Goal: Transaction & Acquisition: Purchase product/service

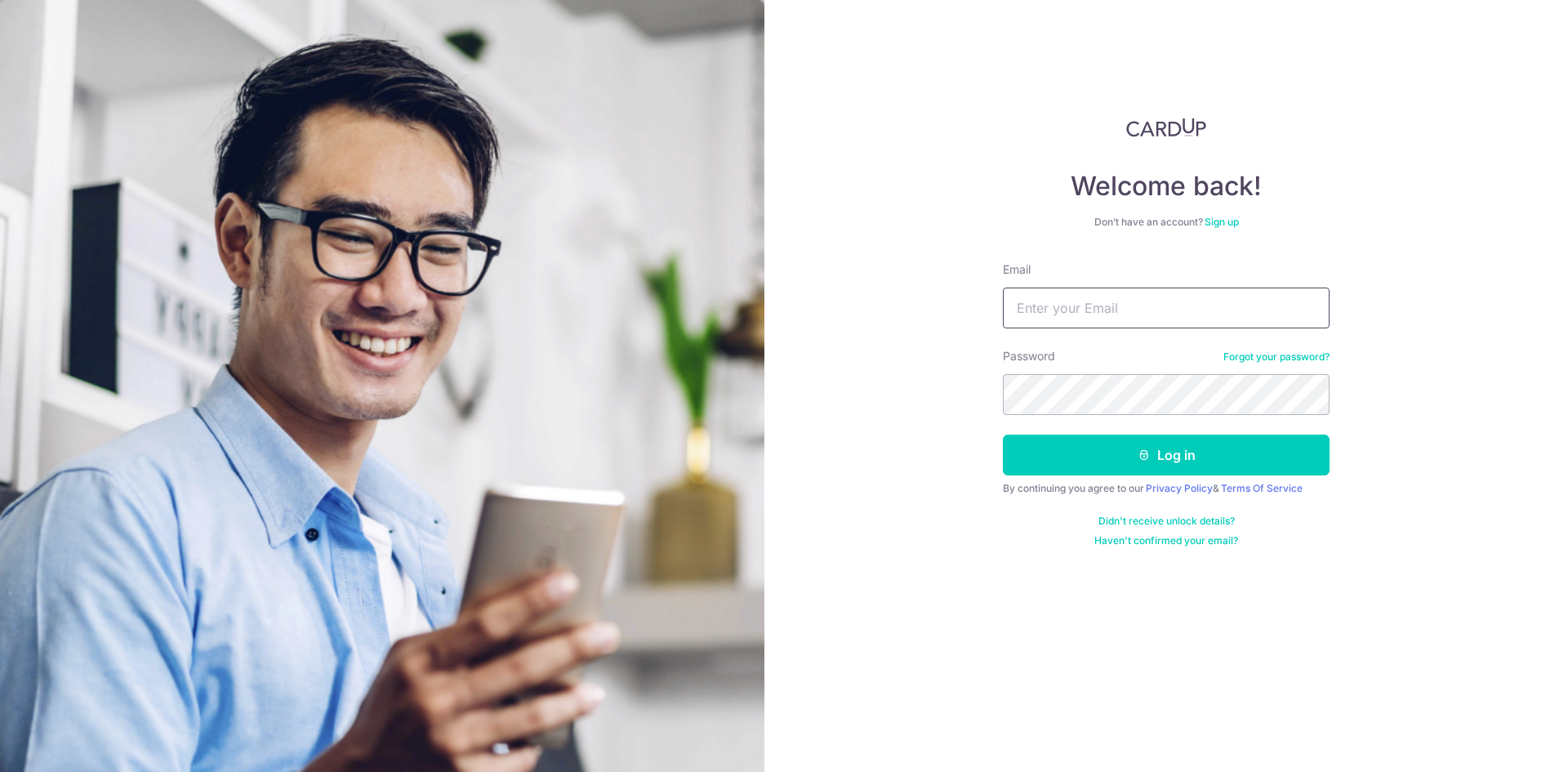
type input "[PERSON_NAME][EMAIL_ADDRESS][PERSON_NAME][DOMAIN_NAME]"
click at [1256, 448] on button "Log in" at bounding box center [1166, 455] width 327 height 41
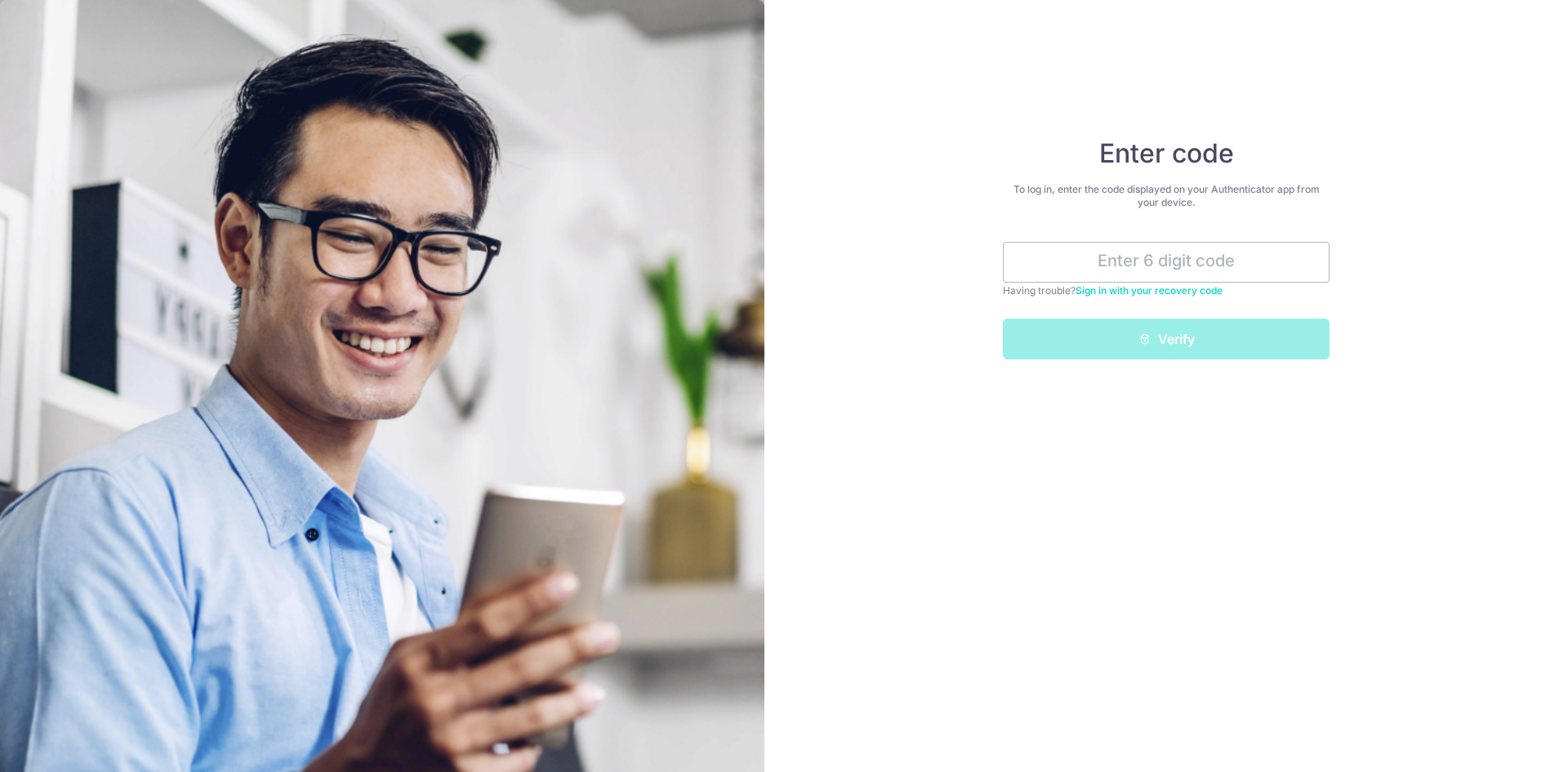
click at [1219, 267] on input "text" at bounding box center [1166, 263] width 327 height 41
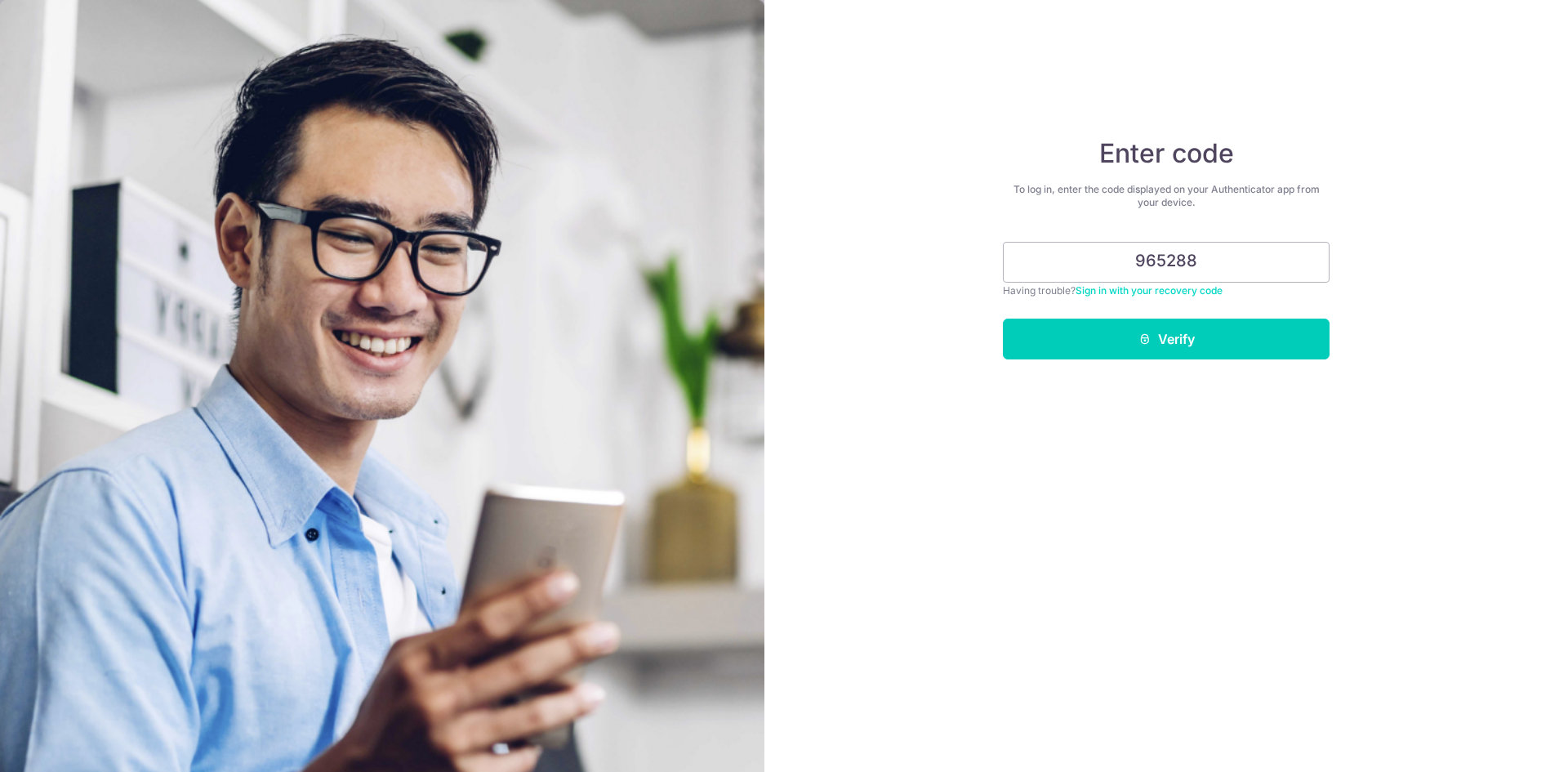
type input "965288"
click at [1231, 339] on button "Verify" at bounding box center [1166, 339] width 327 height 41
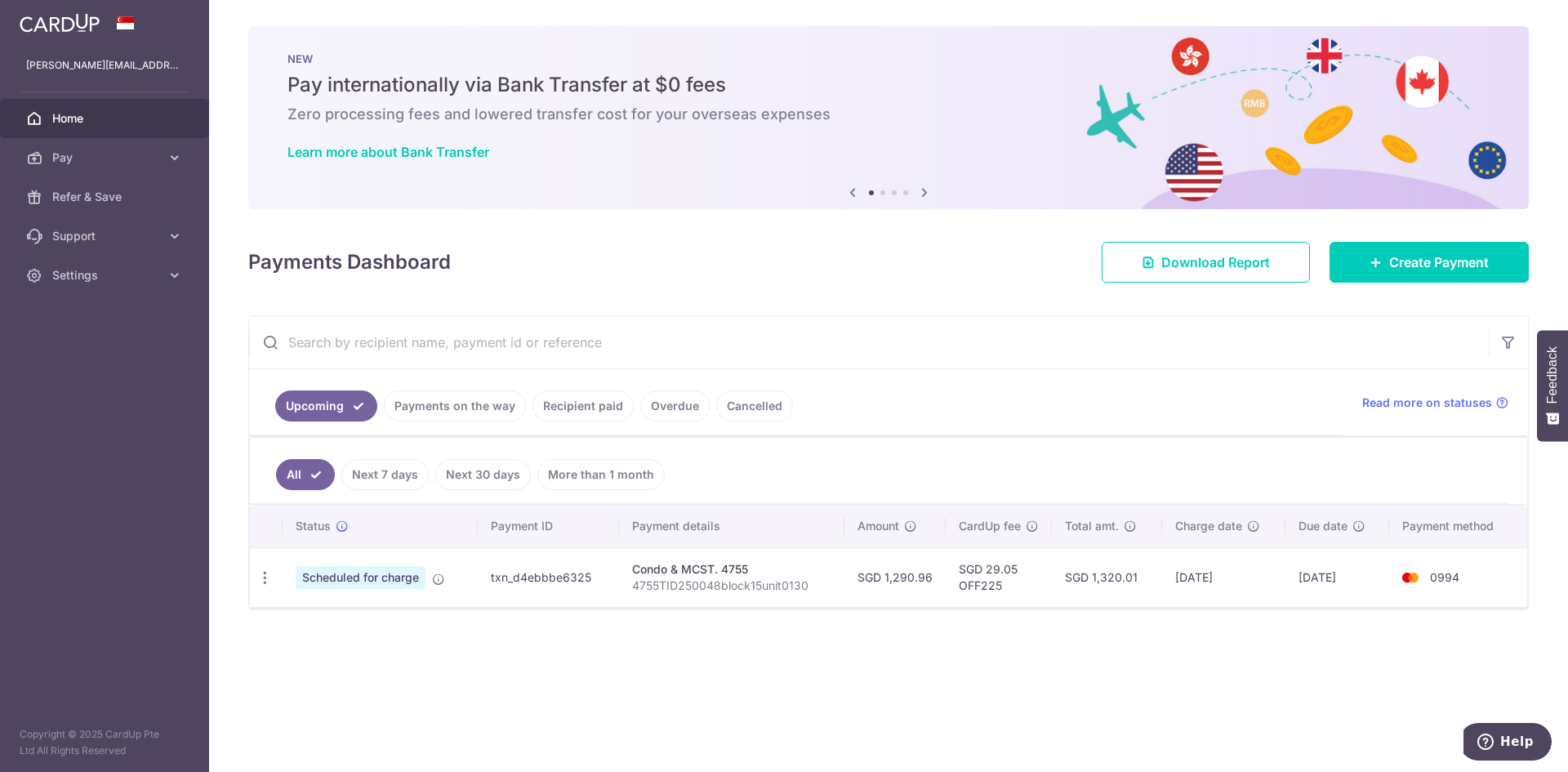
click at [479, 416] on link "Payments on the way" at bounding box center [454, 405] width 142 height 31
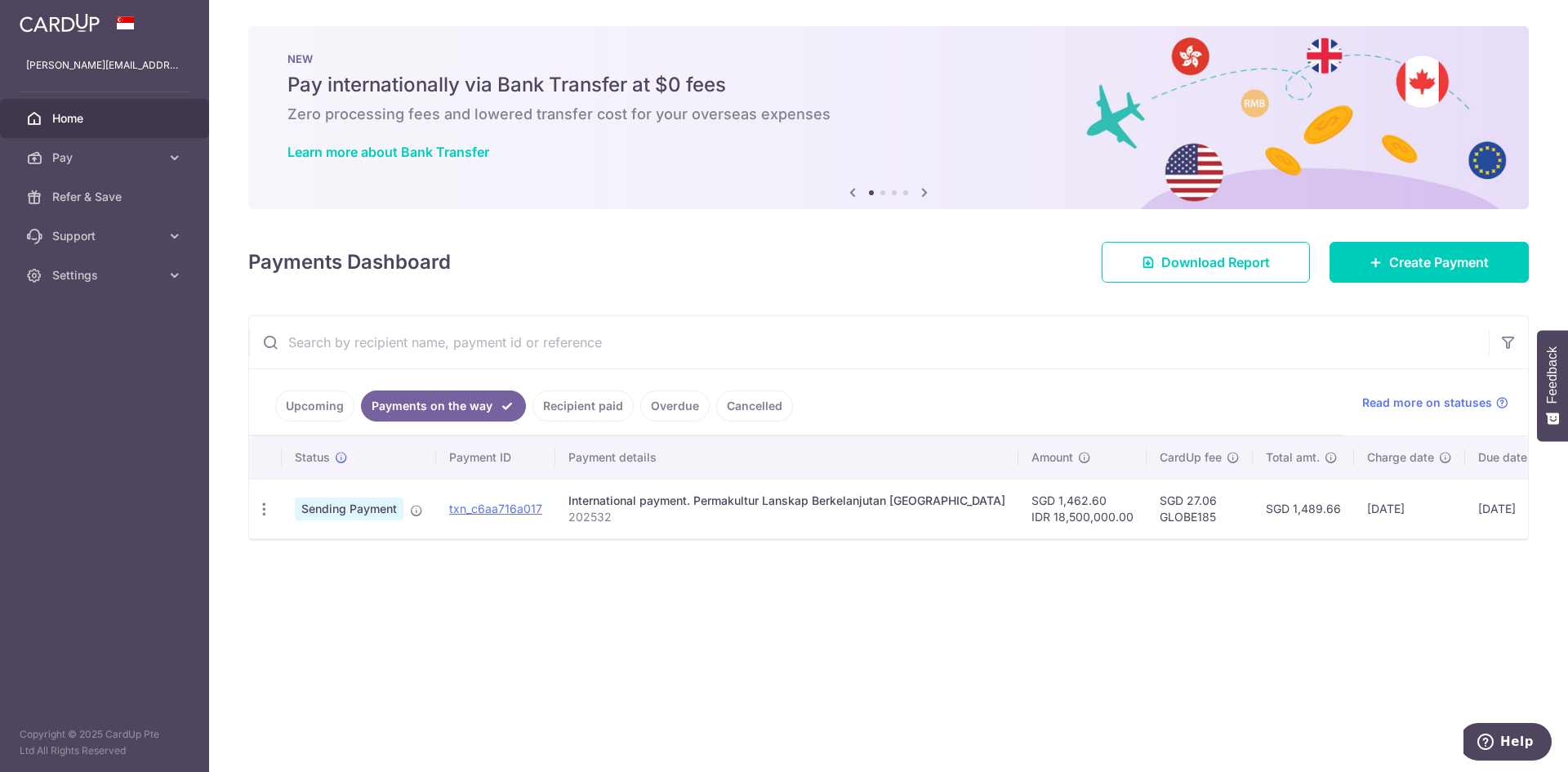
click at [658, 496] on div "International payment. Permakultur Lanskap Berkelanjutan Indonesia" at bounding box center [787, 501] width 437 height 17
click at [87, 168] on link "Pay" at bounding box center [104, 157] width 210 height 39
click at [89, 231] on span "Recipients" at bounding box center [106, 237] width 108 height 17
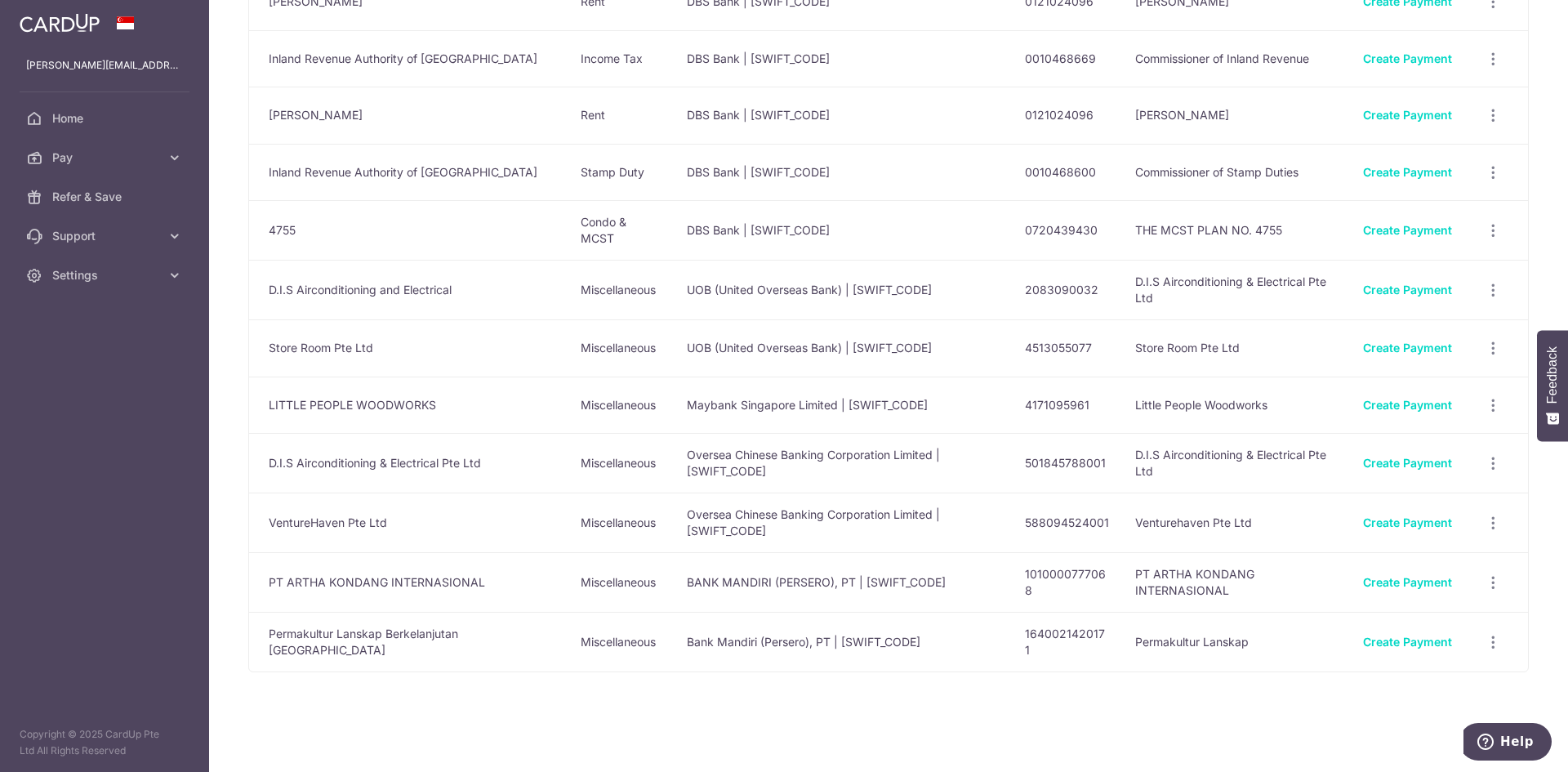
scroll to position [158, 0]
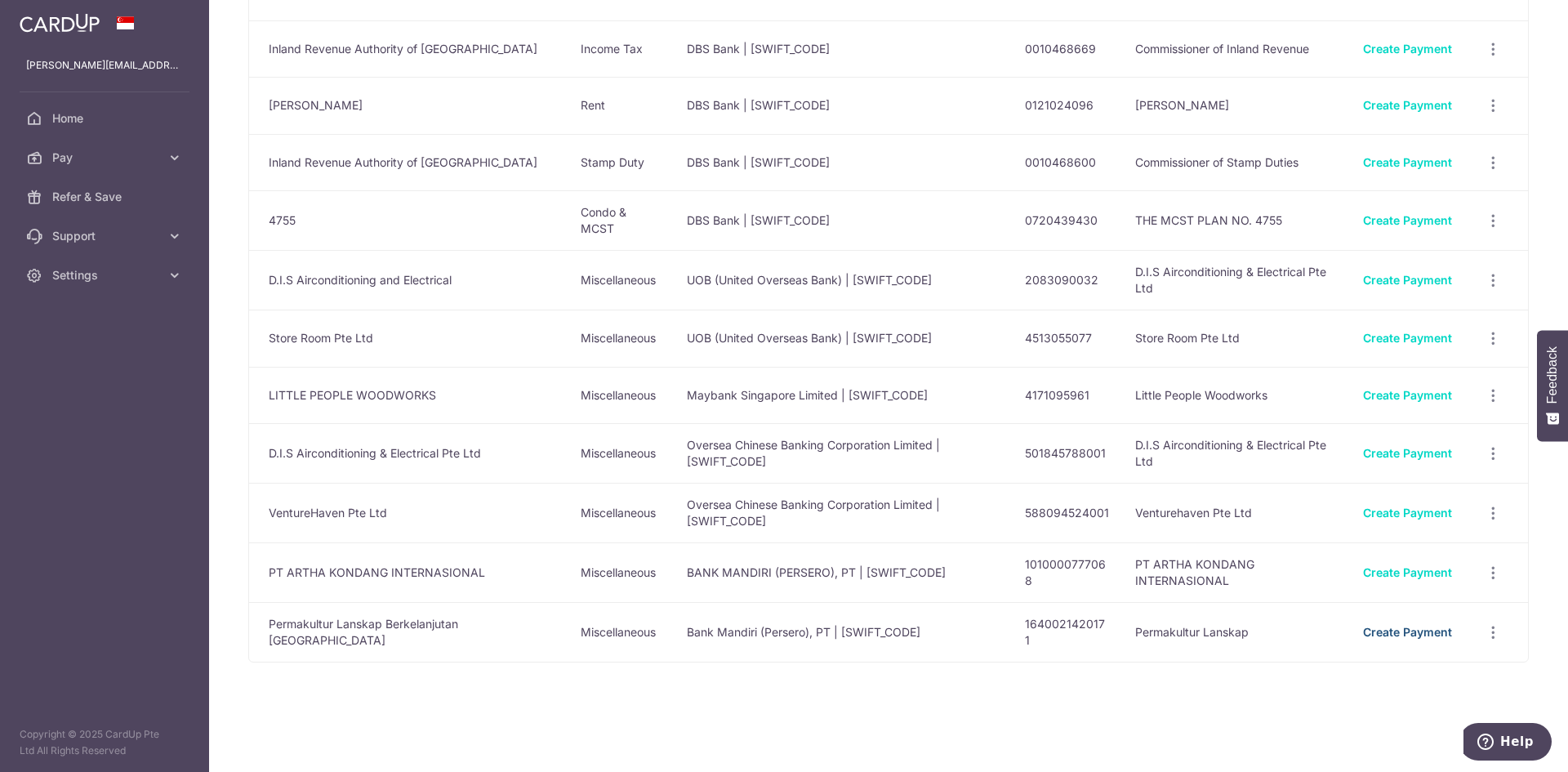
click at [1394, 636] on link "Create Payment" at bounding box center [1408, 631] width 89 height 14
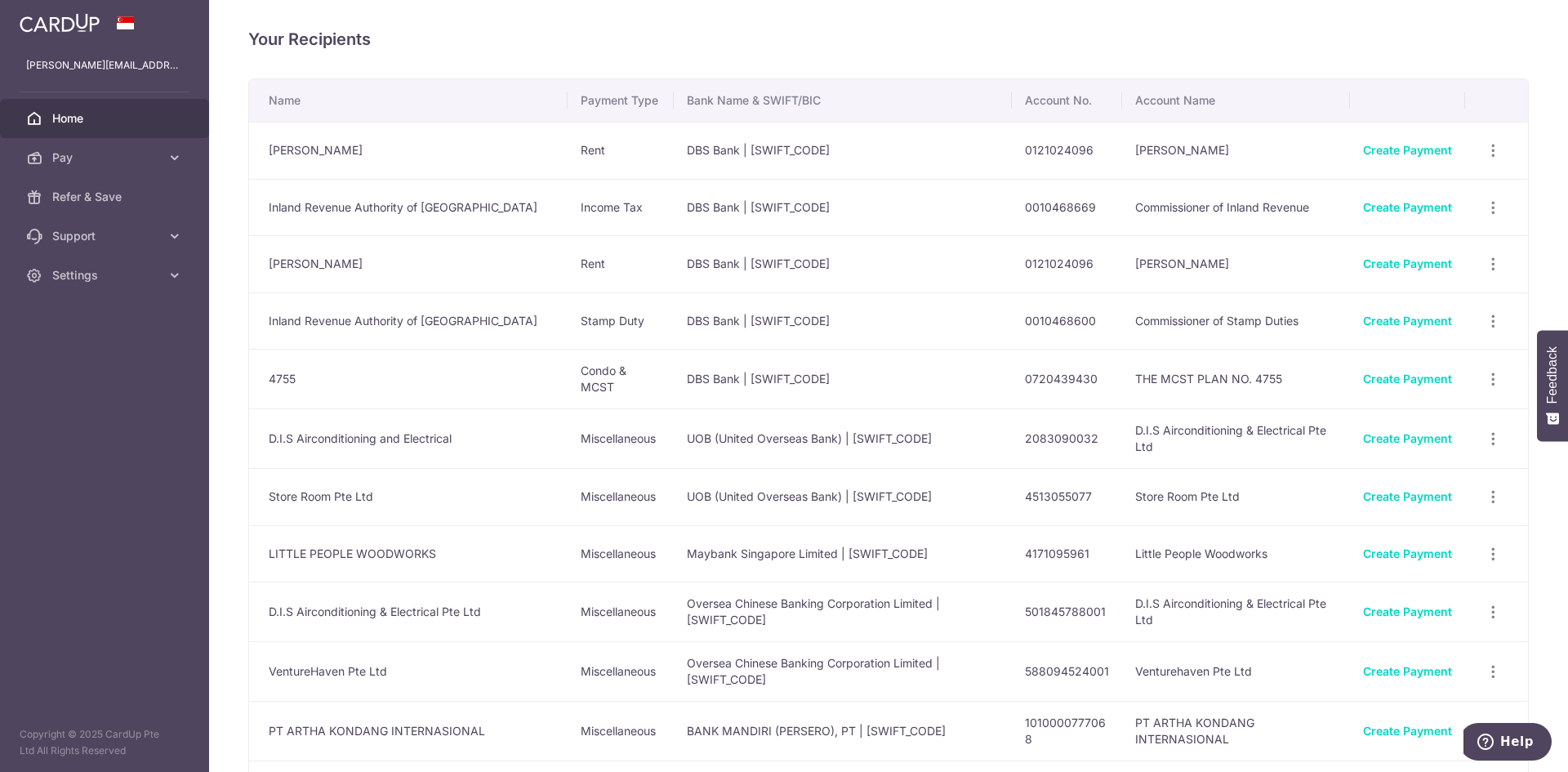
click at [90, 108] on link "Home" at bounding box center [104, 118] width 210 height 39
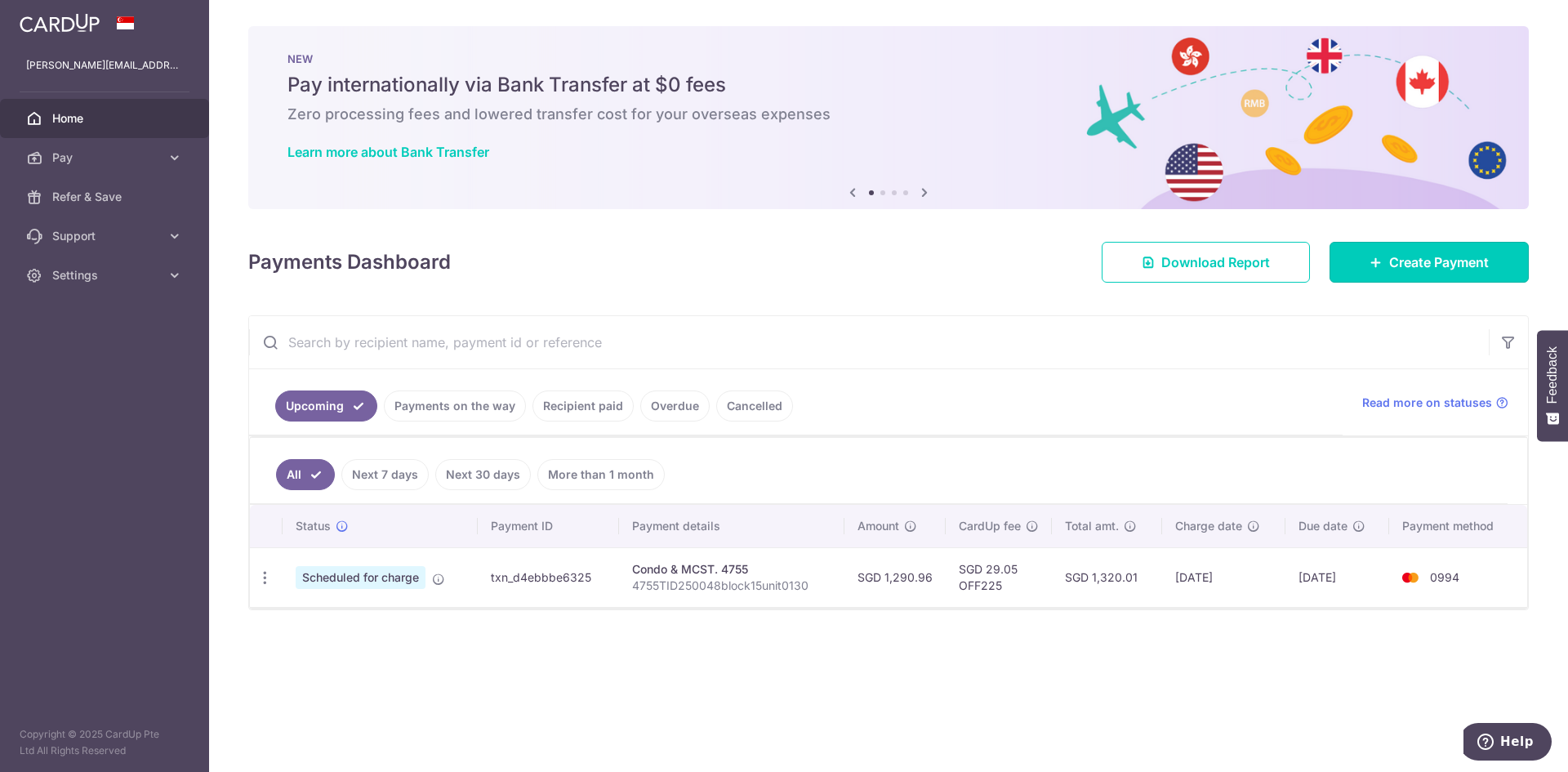
click at [1426, 249] on link "Create Payment" at bounding box center [1429, 263] width 199 height 41
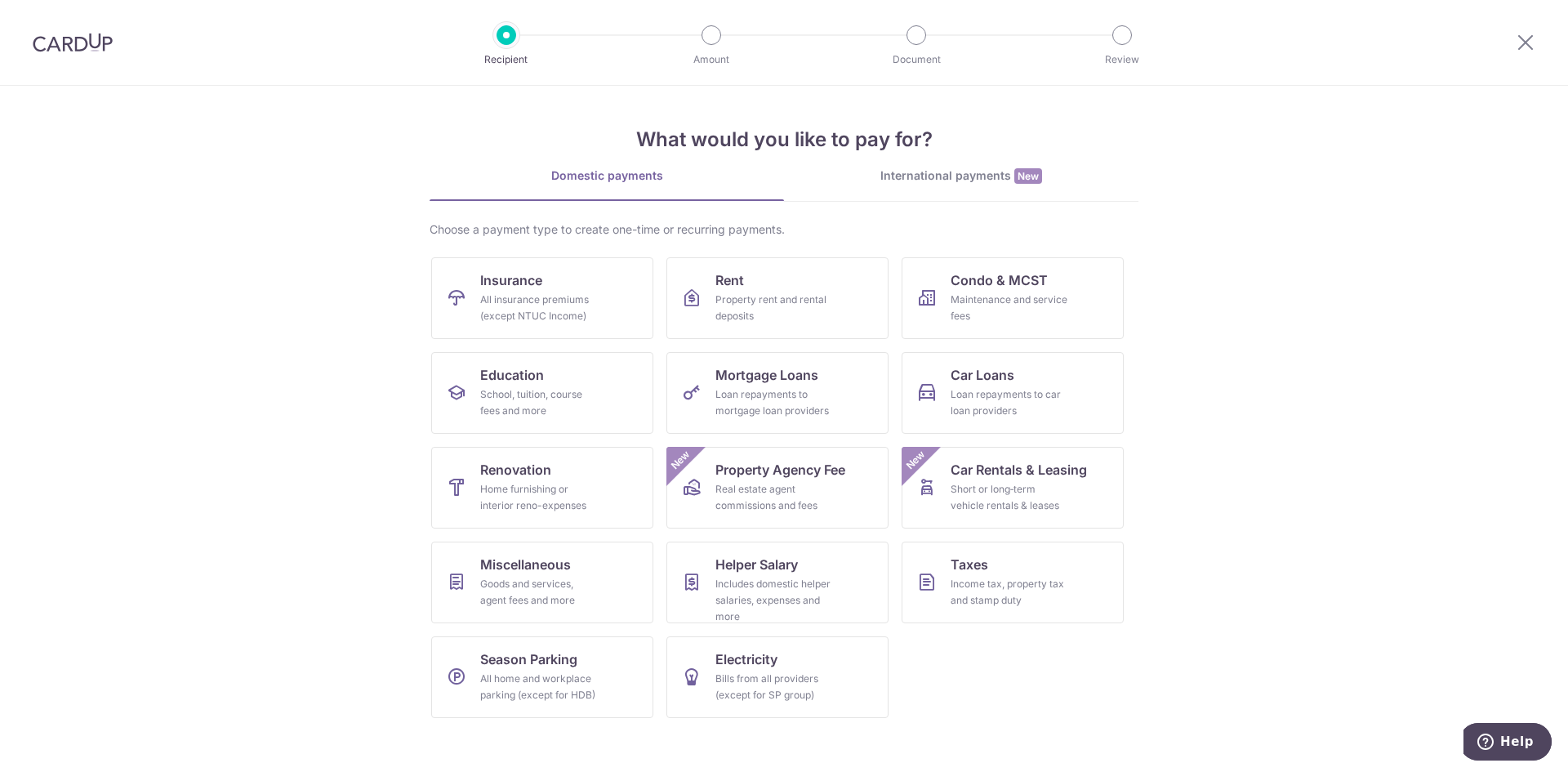
click at [891, 169] on div "International payments New" at bounding box center [961, 176] width 355 height 17
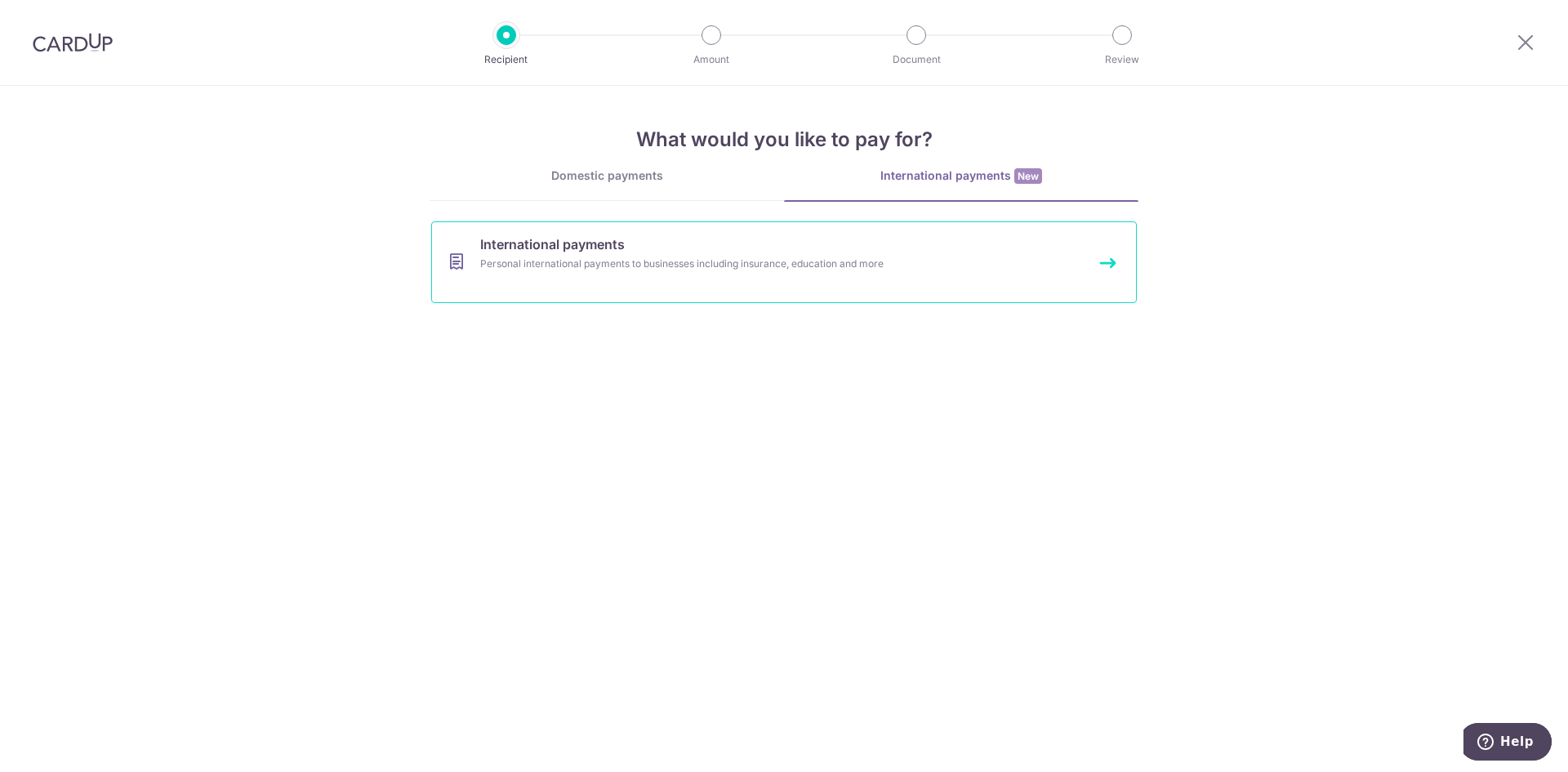
click at [928, 280] on link "International payments Personal international payments to businesses including …" at bounding box center [784, 263] width 706 height 82
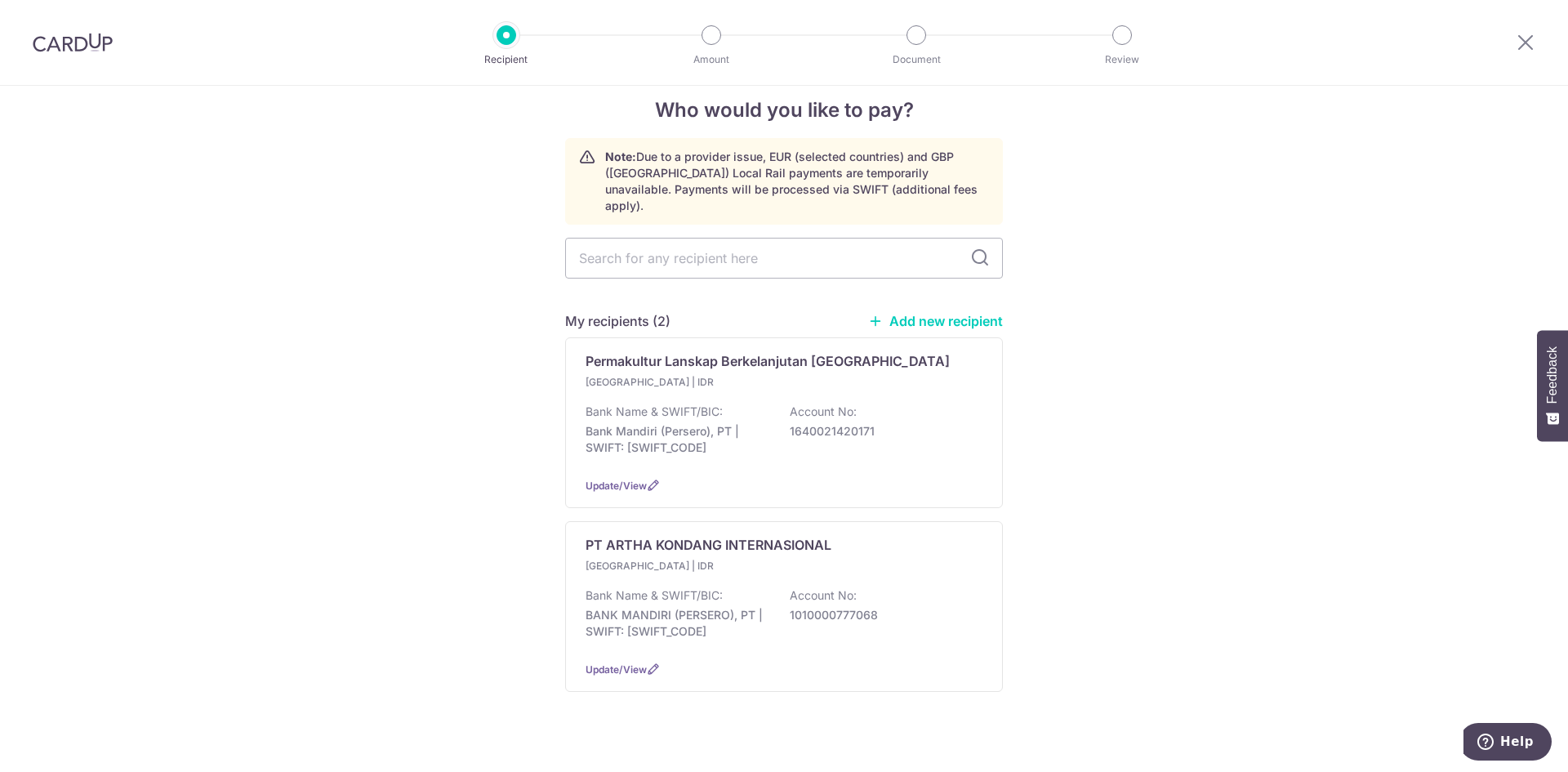
scroll to position [30, 0]
